Goal: Task Accomplishment & Management: Manage account settings

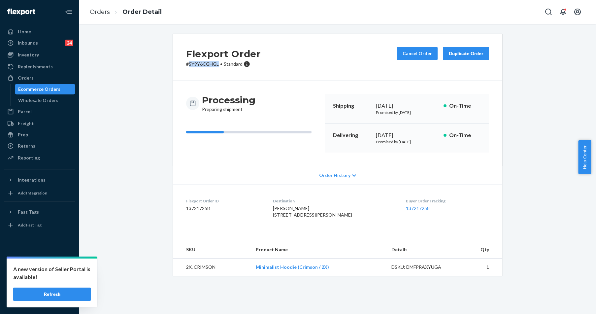
click at [50, 293] on button "Refresh" at bounding box center [52, 293] width 78 height 13
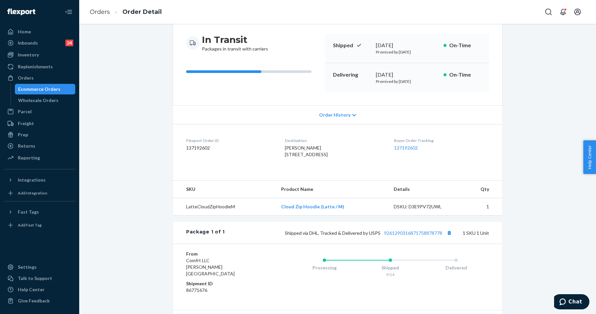
scroll to position [124, 0]
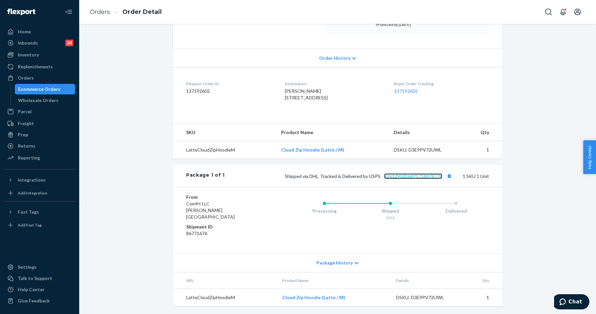
click at [410, 179] on link "9261290316871758878778" at bounding box center [413, 176] width 58 height 6
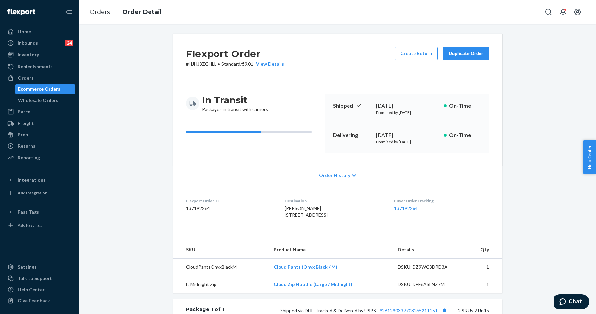
scroll to position [158, 0]
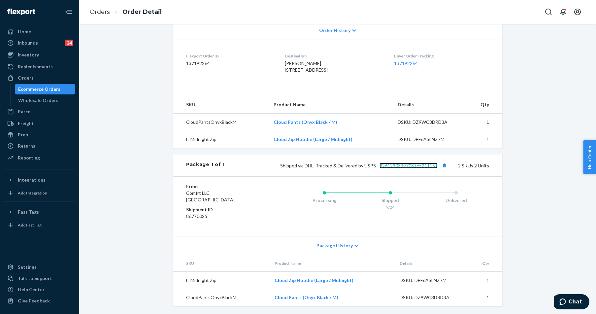
click at [420, 165] on link "9261290339708165211151" at bounding box center [409, 166] width 58 height 6
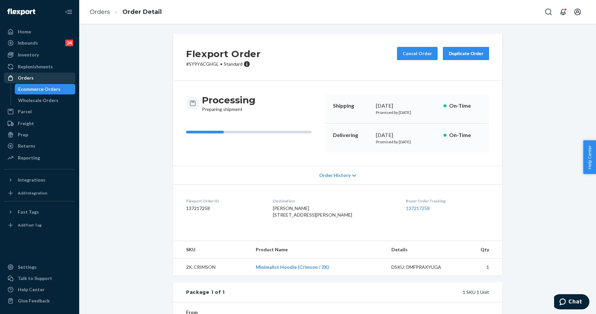
click at [36, 75] on div "Orders" at bounding box center [40, 77] width 70 height 9
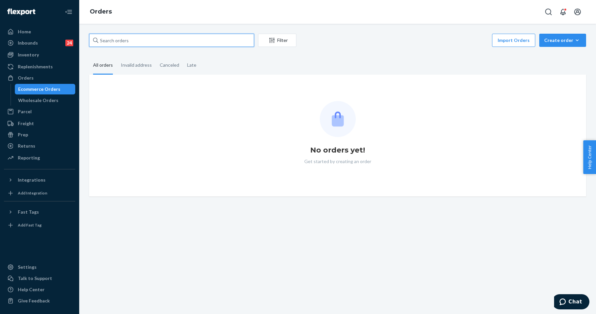
click at [132, 41] on input "text" at bounding box center [171, 40] width 165 height 13
paste input "255252392"
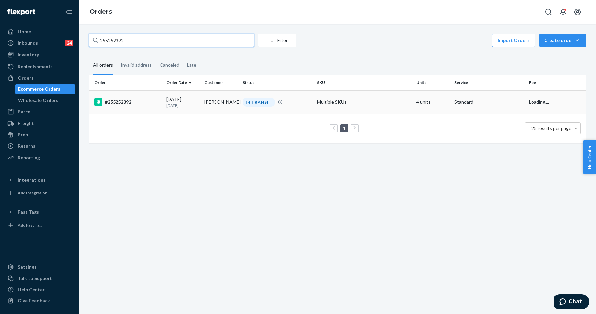
type input "255252392"
click at [127, 99] on div "#255252392" at bounding box center [127, 102] width 67 height 8
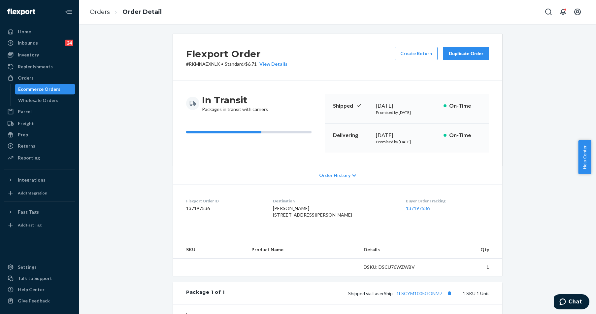
click at [132, 108] on div "Flexport Order # RKMNAEXNLX • Standard / $6.71 View Details Create Return Dupli…" at bounding box center [337, 229] width 507 height 391
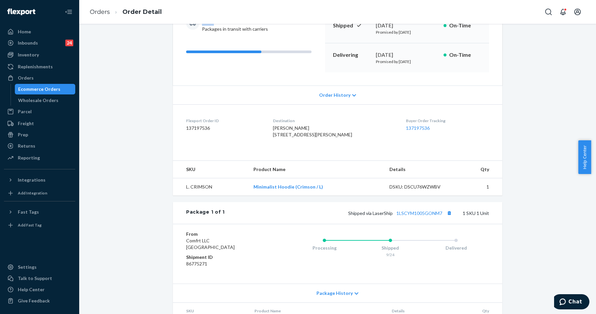
scroll to position [124, 0]
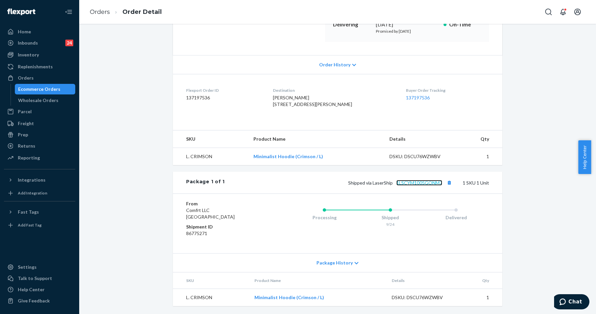
click at [419, 182] on link "1LSCYM1005GONM7" at bounding box center [419, 183] width 46 height 6
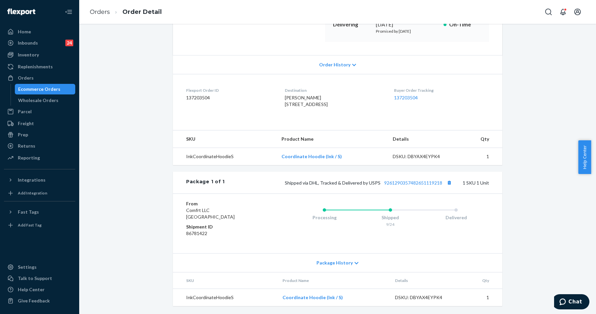
scroll to position [124, 0]
click at [411, 184] on link "9261290357482651119218" at bounding box center [413, 183] width 58 height 6
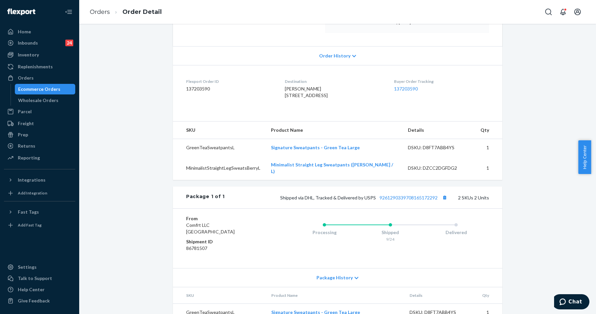
scroll to position [158, 0]
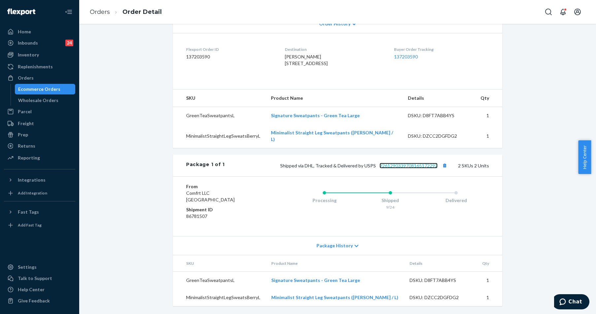
click at [411, 168] on link "9261290339708165172292" at bounding box center [409, 166] width 58 height 6
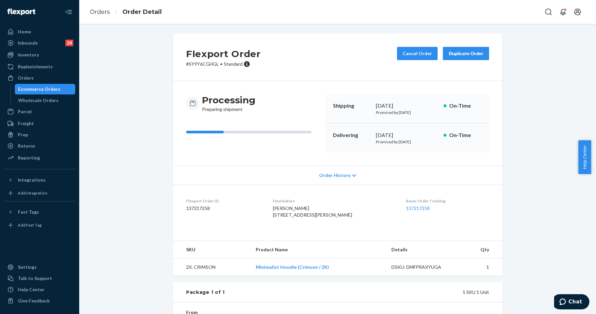
scroll to position [103, 0]
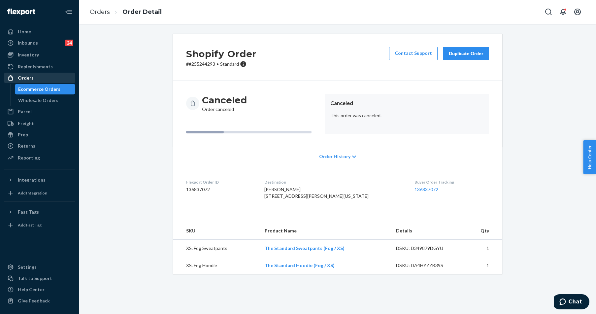
click at [32, 78] on div "Orders" at bounding box center [26, 78] width 16 height 7
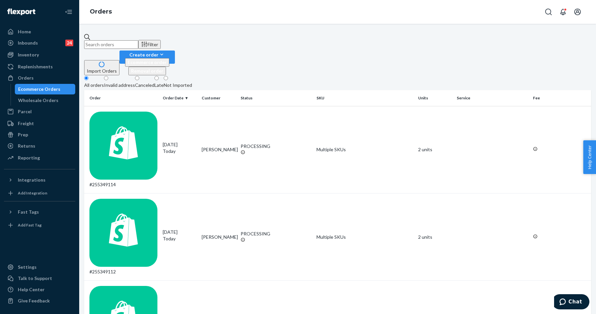
click at [138, 40] on input "text" at bounding box center [111, 44] width 54 height 9
paste input "255248627"
type input "255248627"
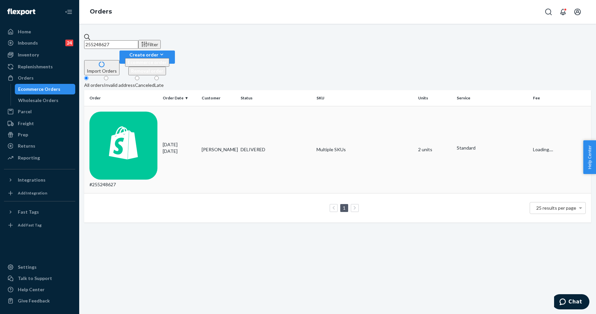
click at [138, 107] on td "#255248627" at bounding box center [122, 149] width 76 height 87
click at [138, 107] on div "255248627 Filter Import Orders Create order Ecommerce order Removal order All o…" at bounding box center [337, 169] width 517 height 290
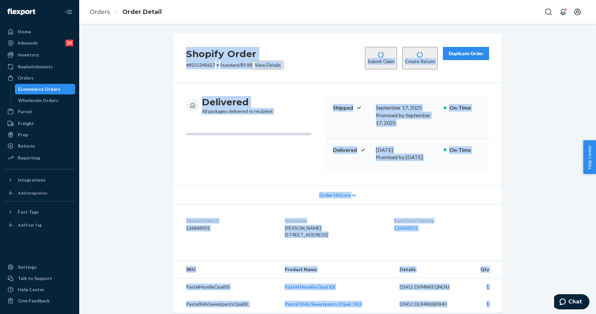
click at [534, 104] on div "Shopify Order # #255248627 • Standard / $9.88 View Details Submit Claim Create …" at bounding box center [337, 256] width 507 height 445
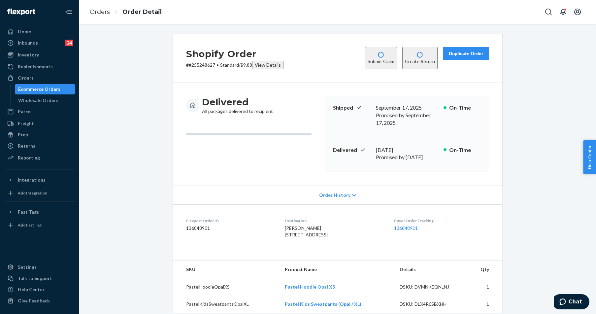
click at [461, 48] on button "Duplicate Order" at bounding box center [466, 53] width 46 height 13
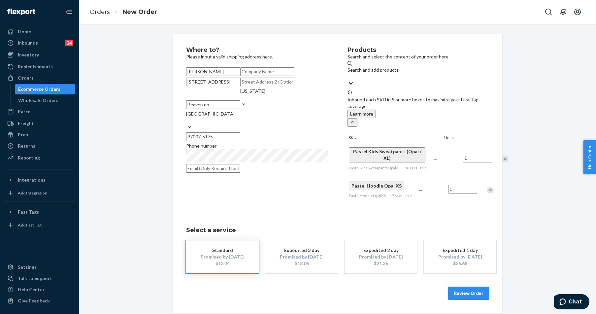
click at [502, 156] on div "Remove Item" at bounding box center [505, 159] width 7 height 7
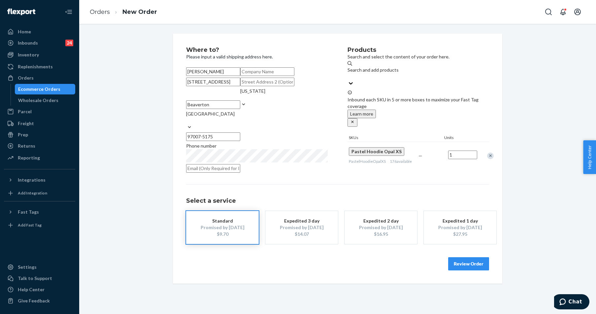
scroll to position [20, 0]
click at [463, 270] on button "Review Order" at bounding box center [468, 263] width 41 height 13
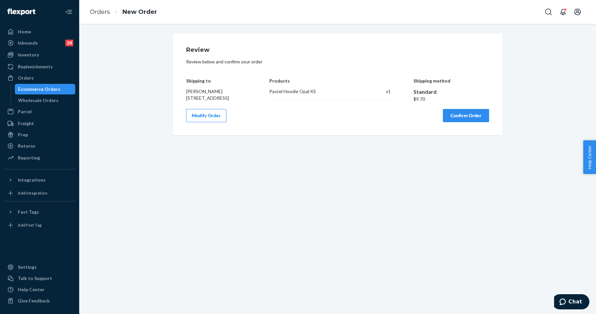
click at [461, 121] on button "Confirm Order" at bounding box center [466, 115] width 46 height 13
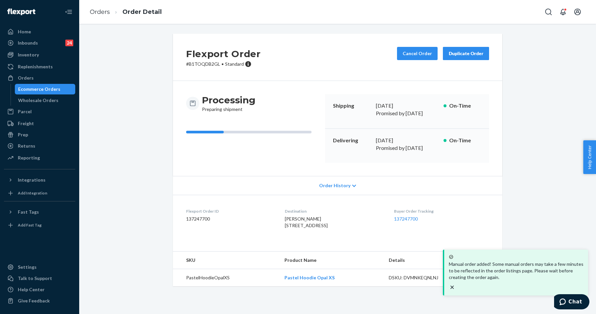
click at [202, 62] on p "# B1TOQDB2GL • Standard" at bounding box center [223, 64] width 75 height 7
copy p "B1TOQDB2GL"
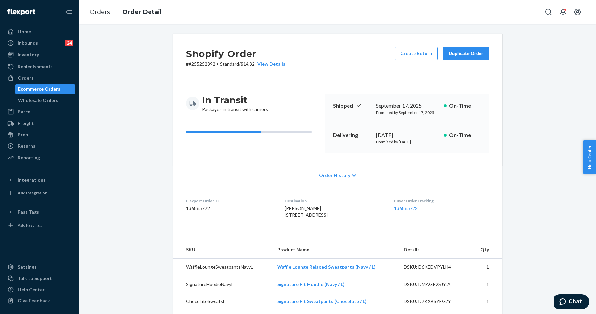
click at [30, 80] on div "Orders" at bounding box center [26, 78] width 16 height 7
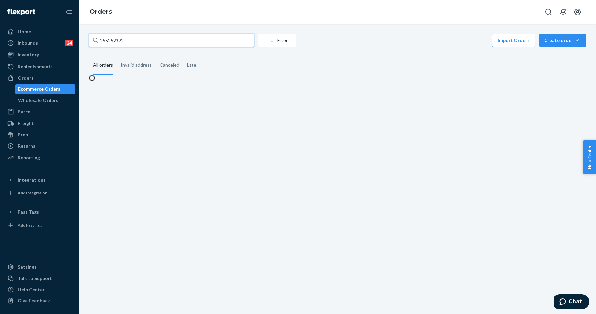
click at [128, 40] on input "255252392" at bounding box center [171, 40] width 165 height 13
paste input "255003966"
click at [128, 40] on input "255252392255003966" at bounding box center [171, 40] width 165 height 13
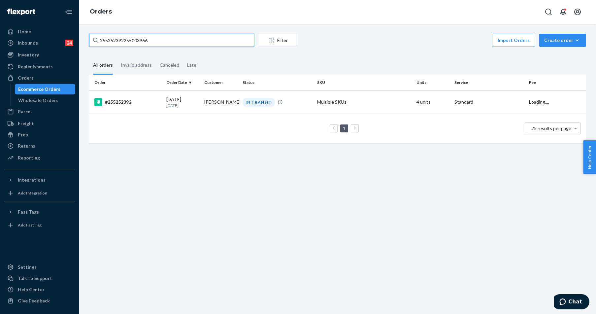
paste input "text"
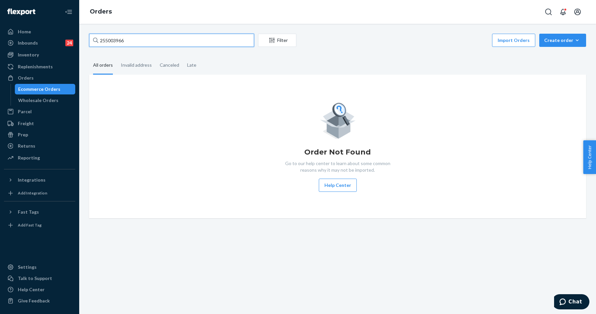
click at [134, 42] on input "255003966" at bounding box center [171, 40] width 165 height 13
type input "255003966"
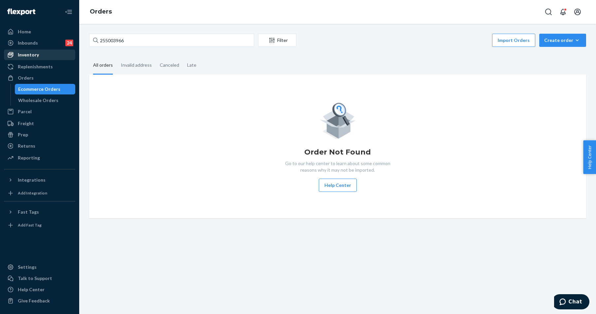
click at [46, 54] on div "Inventory" at bounding box center [40, 54] width 70 height 9
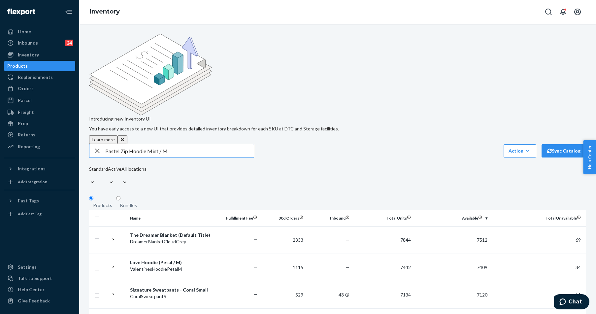
type input "Pastel Zip Hoodie Mint / M"
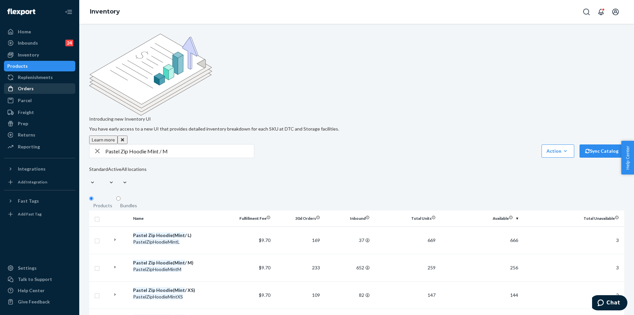
click at [21, 92] on div "Orders" at bounding box center [40, 88] width 70 height 9
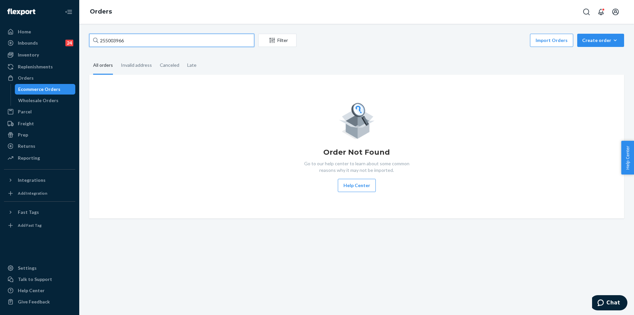
click at [127, 46] on input "255003966" at bounding box center [171, 40] width 165 height 13
paste input "203983"
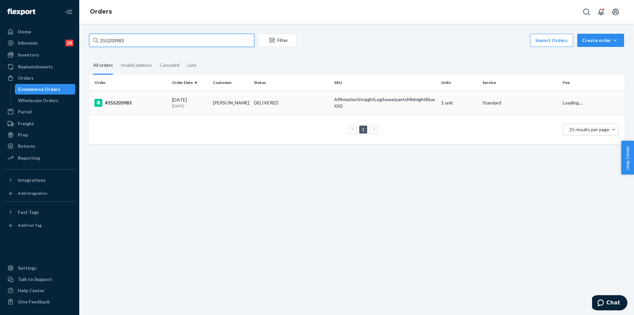
type input "255203983"
click at [116, 99] on div "#255203983" at bounding box center [130, 103] width 72 height 8
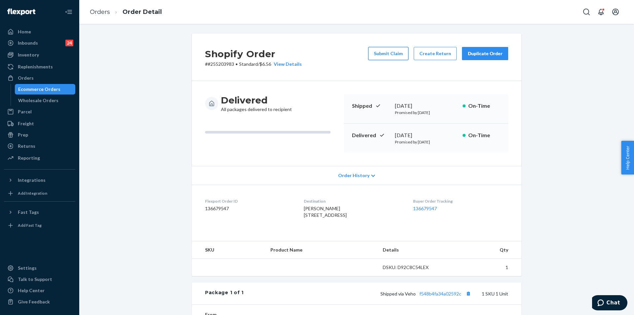
click at [383, 53] on button "Submit Claim" at bounding box center [388, 53] width 40 height 13
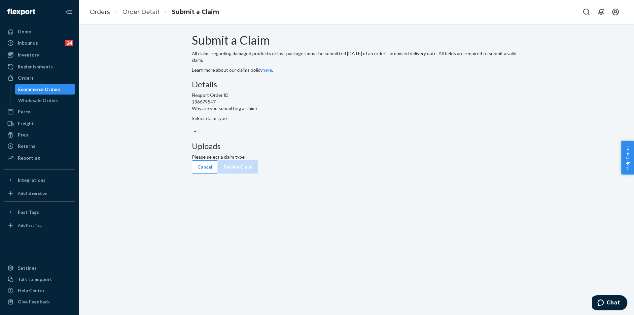
click at [309, 128] on div "Select claim type" at bounding box center [356, 121] width 329 height 13
click at [192, 128] on input "Why are you submitting a claim? Select claim type" at bounding box center [192, 124] width 1 height 7
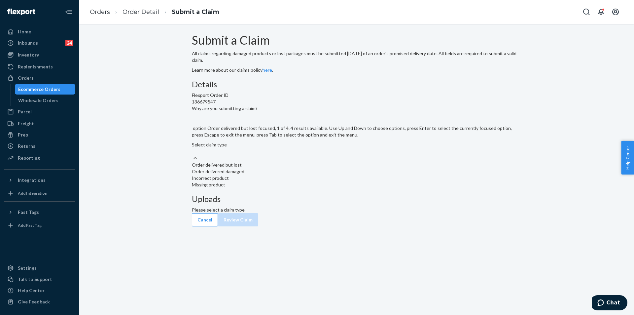
click at [304, 168] on div "Order delivered but lost" at bounding box center [356, 164] width 329 height 7
click at [192, 154] on input "Why are you submitting a claim? option Order delivered but lost focused, 1 of 4…" at bounding box center [192, 151] width 1 height 7
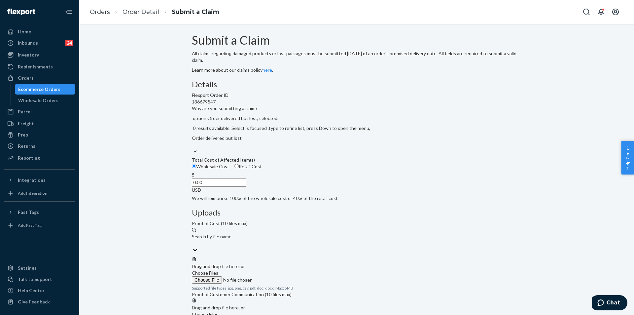
click at [218, 311] on span "Choose Files" at bounding box center [205, 314] width 26 height 6
click at [282, 314] on input "Choose Files" at bounding box center [237, 320] width 90 height 7
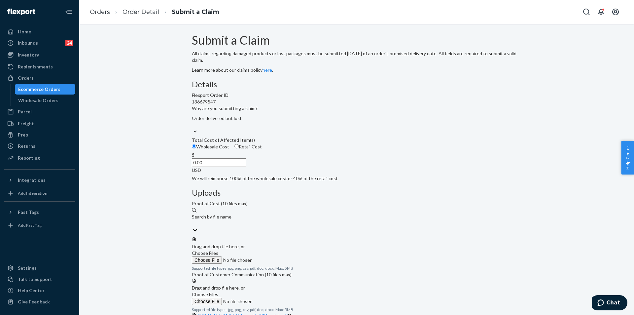
click at [262, 149] on span "Retail Cost" at bounding box center [250, 147] width 23 height 6
click at [239, 148] on input "Retail Cost" at bounding box center [236, 146] width 4 height 4
radio input "true"
click at [262, 149] on span "Retail Cost" at bounding box center [250, 147] width 23 height 6
click at [239, 148] on input "Retail Cost" at bounding box center [236, 146] width 4 height 4
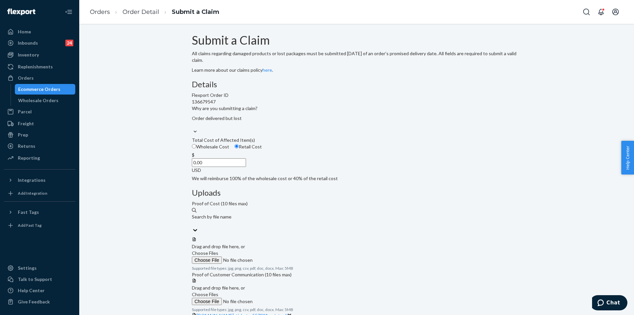
click at [222, 150] on label "Wholesale Cost" at bounding box center [210, 146] width 37 height 7
click at [196, 148] on input "Wholesale Cost" at bounding box center [194, 146] width 4 height 4
radio input "true"
click at [222, 150] on label "Wholesale Cost" at bounding box center [210, 146] width 37 height 7
click at [196, 148] on input "Wholesale Cost" at bounding box center [194, 146] width 4 height 4
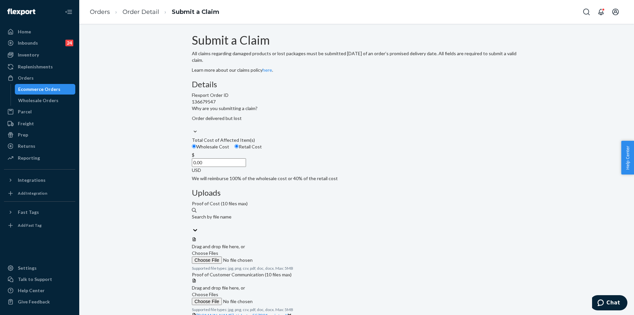
radio input "false"
drag, startPoint x: 282, startPoint y: 201, endPoint x: 341, endPoint y: 201, distance: 58.8
click at [341, 182] on div "Details Flexport Order ID 136679547 Why are you submitting a claim? Order deliv…" at bounding box center [356, 131] width 329 height 102
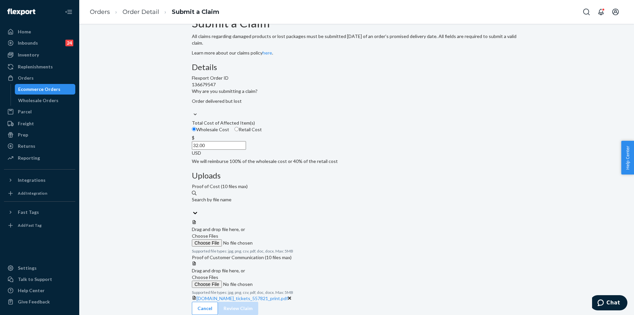
type input "32.00"
click at [282, 232] on label "Choose Files" at bounding box center [237, 239] width 90 height 14
click at [282, 239] on input "Choose Files" at bounding box center [237, 242] width 90 height 7
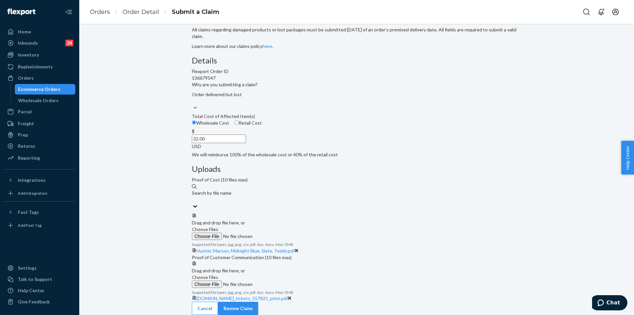
scroll to position [71, 0]
click at [258, 304] on button "Review Claim" at bounding box center [238, 307] width 40 height 13
click at [483, 304] on div "Submit a Claim All claims regarding damaged products or lost packages must be s…" at bounding box center [356, 169] width 555 height 291
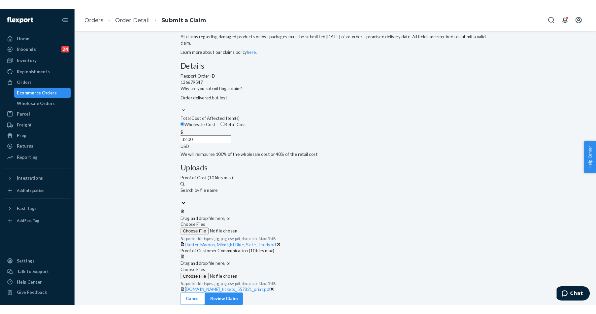
scroll to position [0, 0]
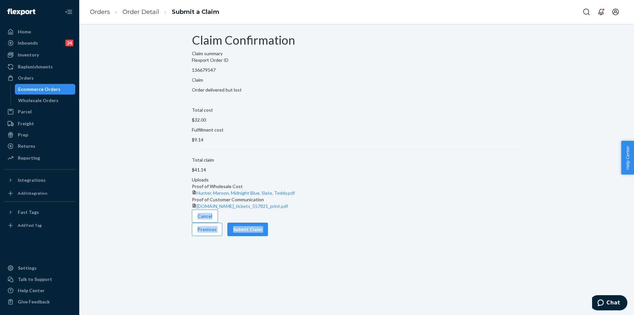
click at [268, 236] on button "Submit Claim" at bounding box center [247, 228] width 40 height 13
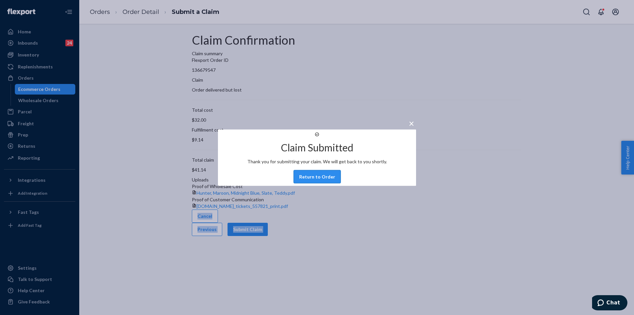
click at [318, 181] on button "Return to Order" at bounding box center [316, 176] width 47 height 13
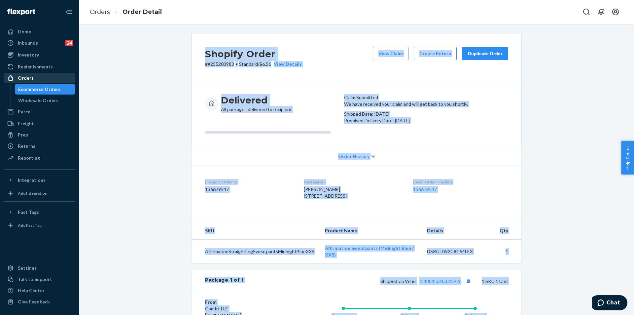
click at [20, 79] on div "Orders" at bounding box center [26, 78] width 16 height 7
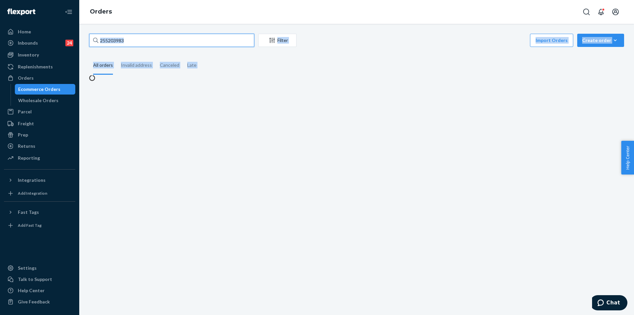
click at [152, 39] on input "255203983" at bounding box center [171, 40] width 165 height 13
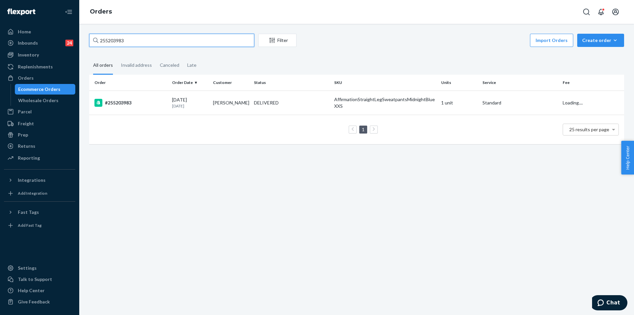
paste input "163710"
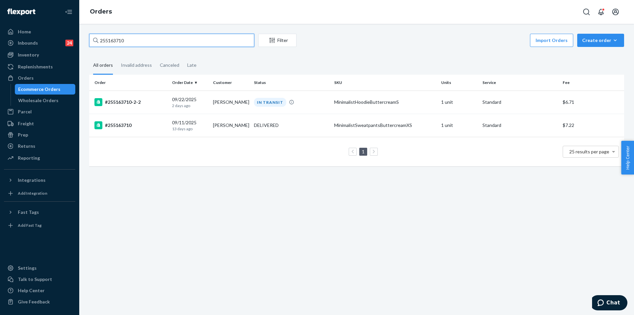
type input "255163710"
click at [295, 125] on div "DELIVERED" at bounding box center [292, 125] width 78 height 7
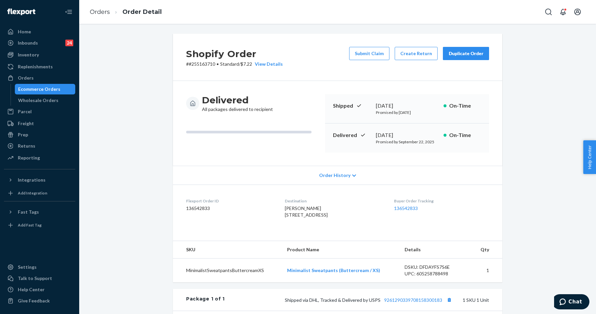
click at [463, 56] on div "Duplicate Order" at bounding box center [466, 53] width 35 height 7
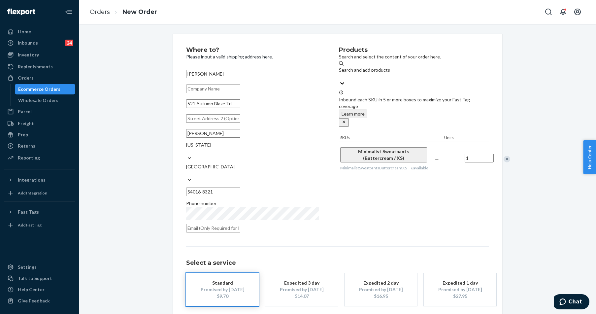
scroll to position [20, 0]
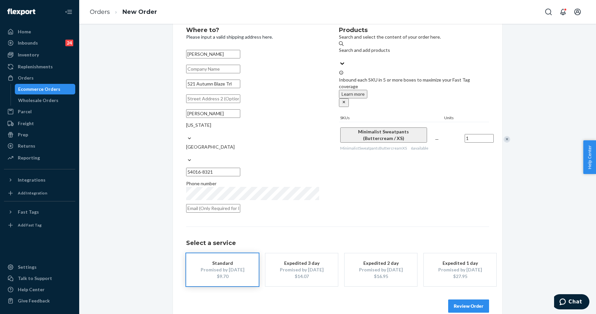
click at [462, 299] on button "Review Order" at bounding box center [468, 305] width 41 height 13
drag, startPoint x: 462, startPoint y: 296, endPoint x: 467, endPoint y: 273, distance: 23.6
click at [462, 296] on div "Where to? Please input a valid shipping address here. [PERSON_NAME] [STREET_ADD…" at bounding box center [337, 169] width 517 height 290
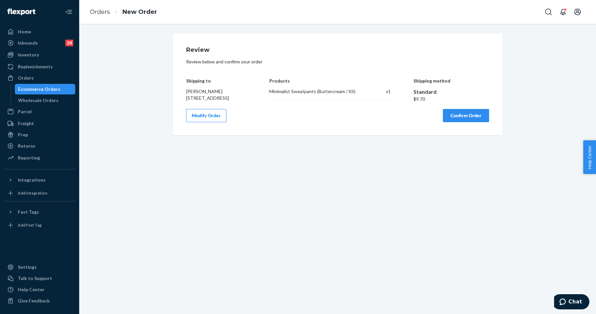
click at [476, 119] on button "Confirm Order" at bounding box center [466, 115] width 46 height 13
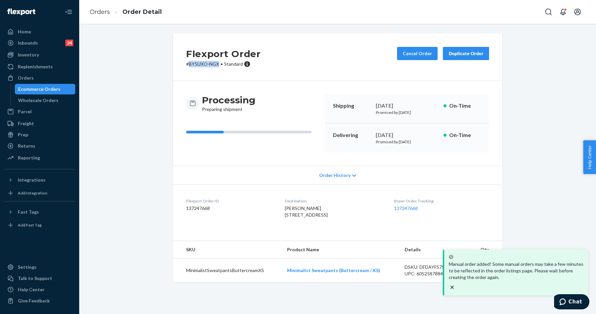
drag, startPoint x: 187, startPoint y: 64, endPoint x: 216, endPoint y: 64, distance: 29.4
click at [216, 64] on p "# BY5UXO-NGX • Standard" at bounding box center [223, 64] width 75 height 7
copy p "BY5UXO-NGX"
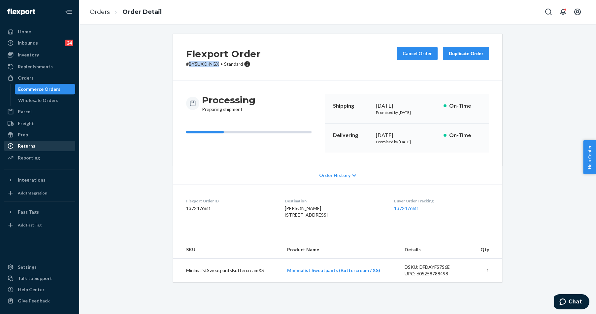
click at [18, 150] on div "Returns" at bounding box center [40, 145] width 70 height 9
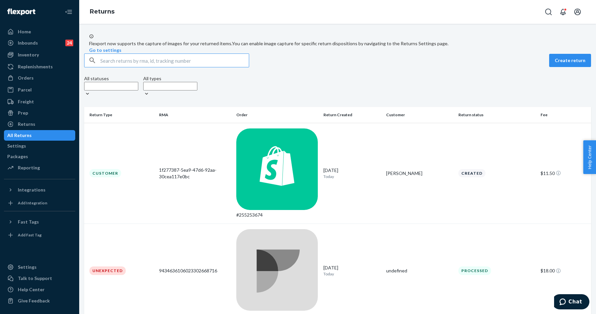
paste input "[PERSON_NAME]"
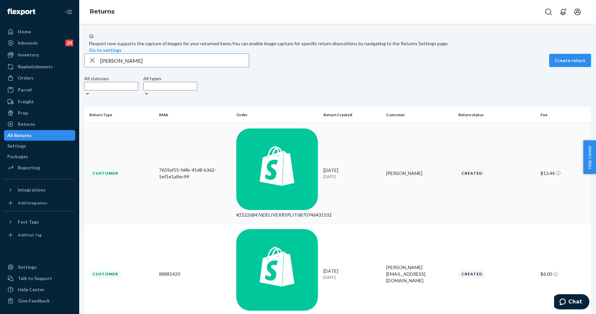
type input "[PERSON_NAME]"
click at [424, 170] on div "[PERSON_NAME]" at bounding box center [419, 173] width 67 height 7
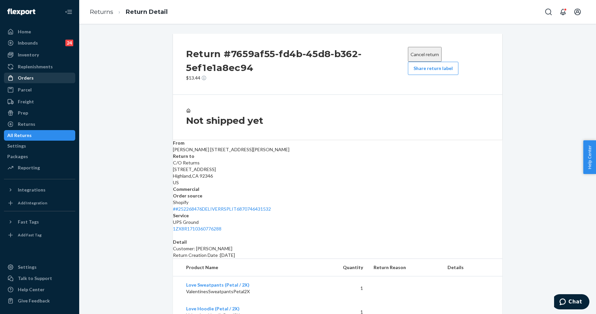
click at [27, 83] on link "Orders" at bounding box center [39, 78] width 71 height 11
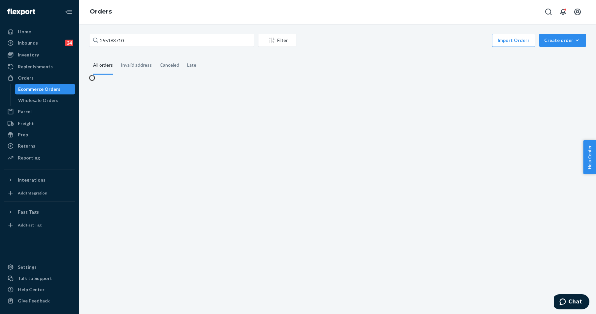
click at [115, 47] on div "255163710 Filter Import Orders Create order Ecommerce order Removal order" at bounding box center [337, 41] width 497 height 15
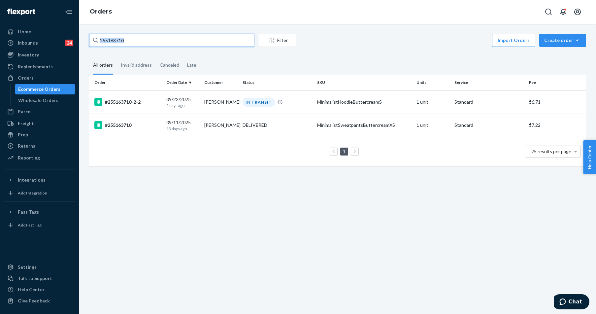
click at [112, 42] on input "255163710" at bounding box center [171, 40] width 165 height 13
paste input "54086"
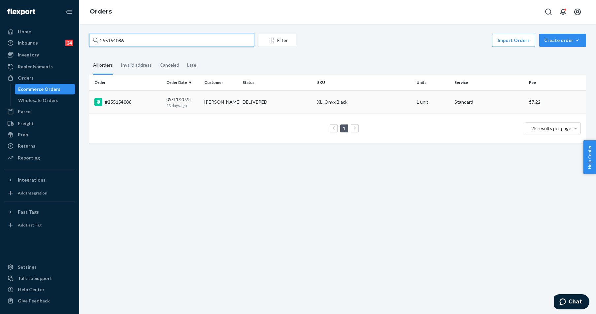
type input "255154086"
click at [126, 110] on td "#255154086" at bounding box center [126, 101] width 75 height 23
click at [126, 110] on div "255154086 Filter Import Orders Create order Ecommerce order Removal order All o…" at bounding box center [337, 169] width 517 height 290
